Goal: Navigation & Orientation: Find specific page/section

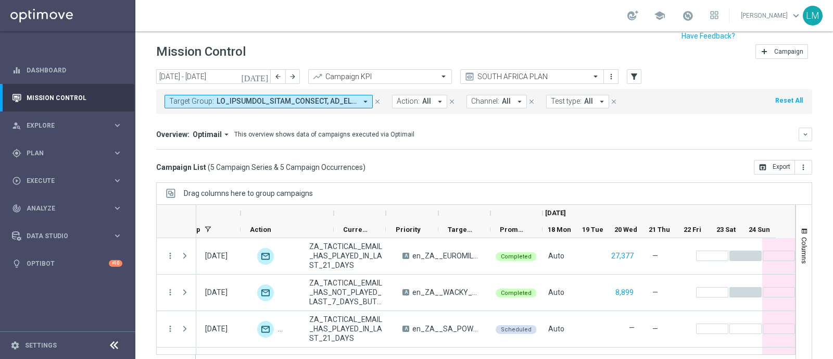
scroll to position [0, 152]
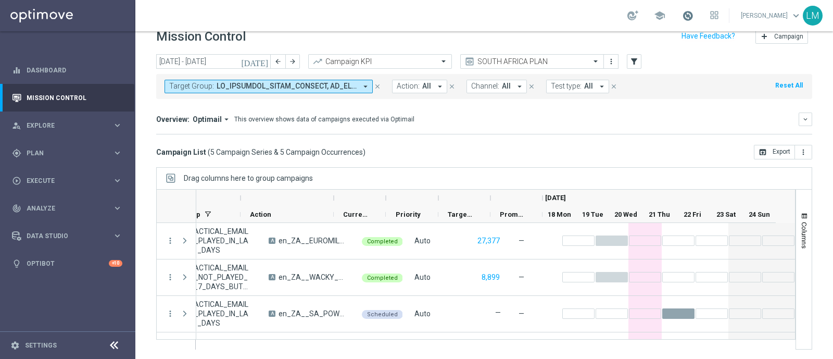
click at [690, 17] on span at bounding box center [687, 15] width 11 height 11
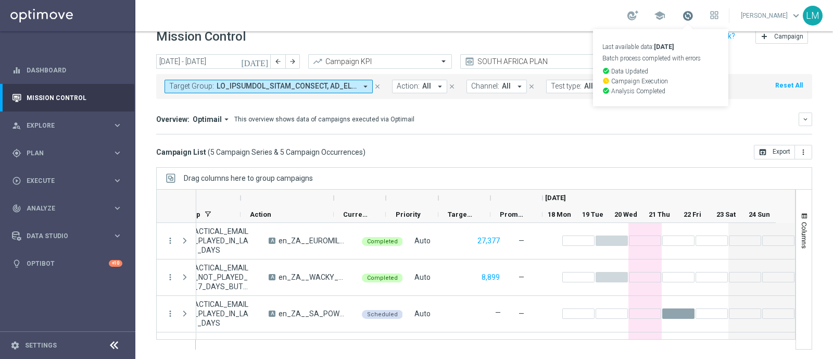
click at [690, 17] on span at bounding box center [687, 15] width 11 height 11
